Goal: Information Seeking & Learning: Learn about a topic

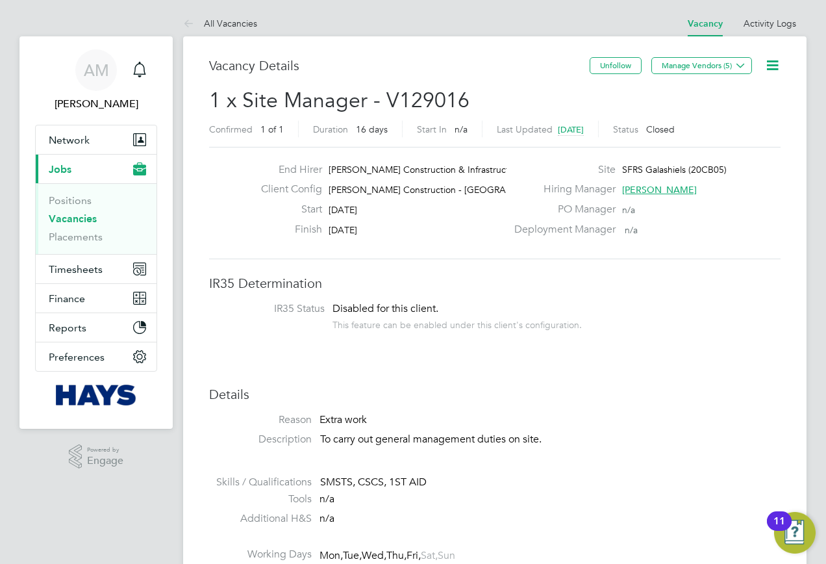
click at [69, 168] on span "Jobs" at bounding box center [60, 169] width 23 height 12
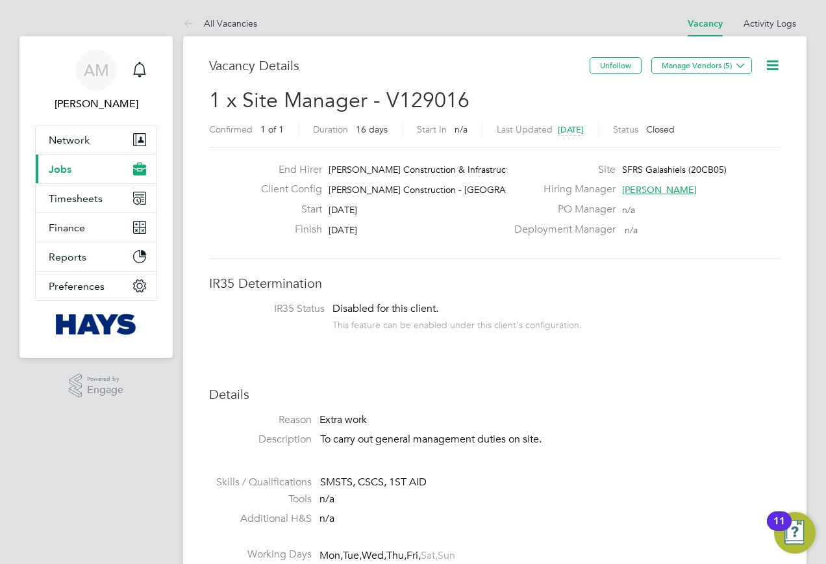
click at [66, 166] on span "Jobs" at bounding box center [60, 169] width 23 height 12
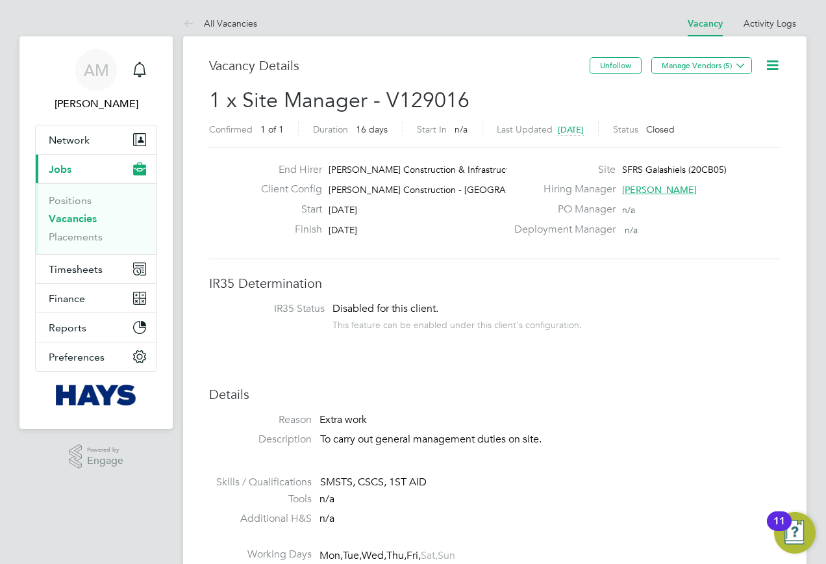
click at [66, 224] on link "Vacancies" at bounding box center [73, 218] width 48 height 12
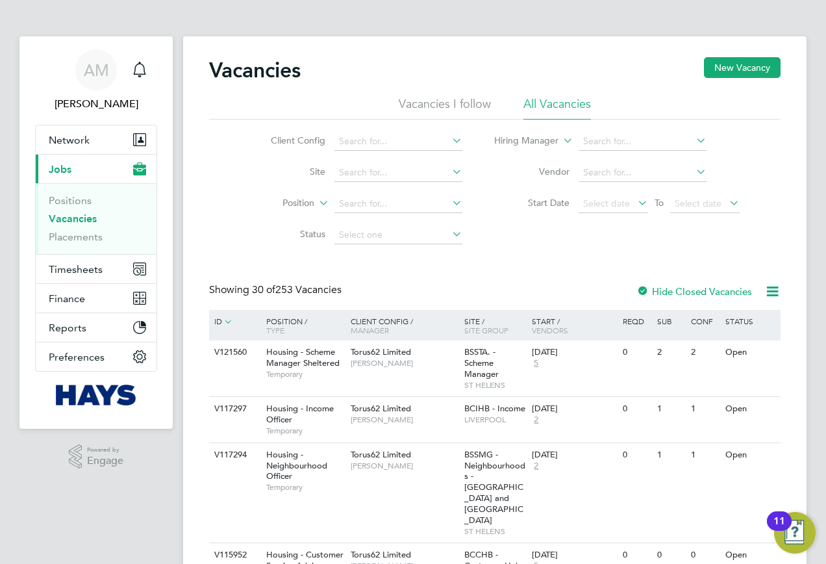
scroll to position [65, 0]
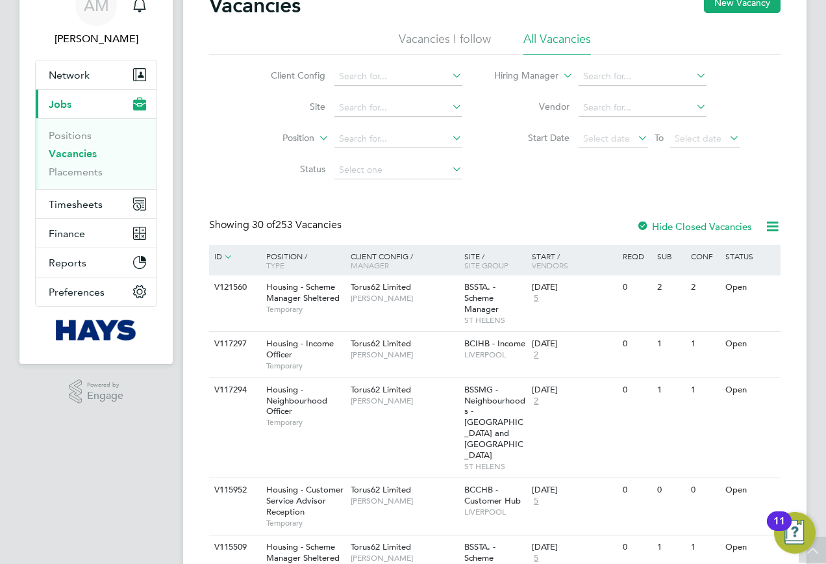
click at [229, 259] on icon at bounding box center [228, 256] width 12 height 12
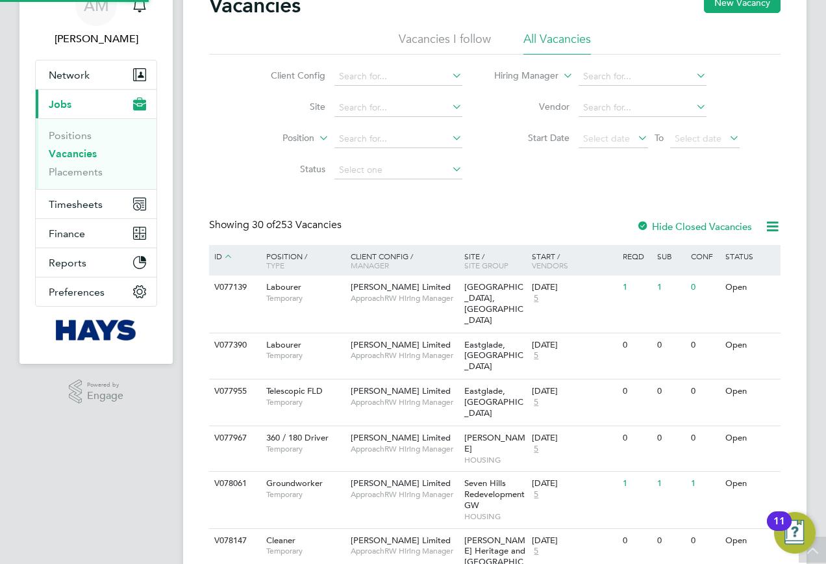
click at [231, 258] on icon at bounding box center [228, 256] width 12 height 12
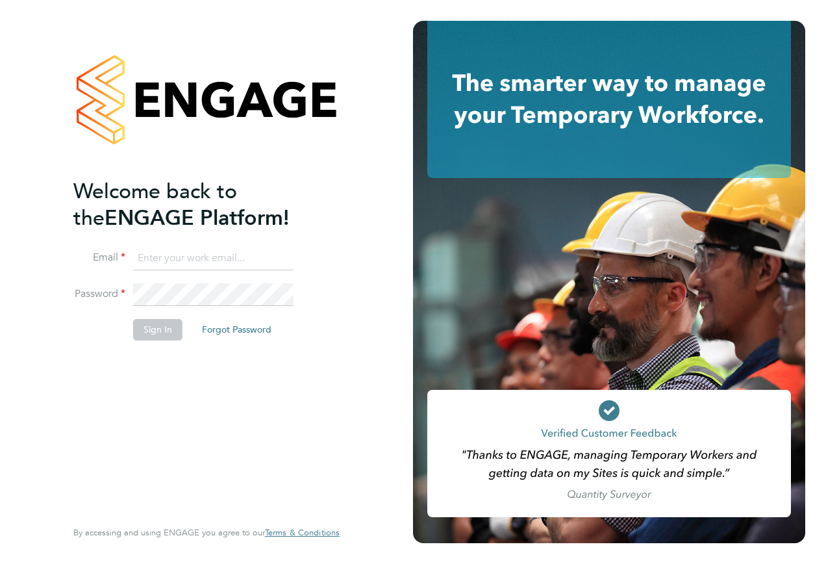
click at [180, 255] on input at bounding box center [213, 258] width 160 height 23
type input "[PERSON_NAME][EMAIL_ADDRESS][PERSON_NAME][PERSON_NAME][DOMAIN_NAME]"
